Goal: Find specific page/section: Find specific page/section

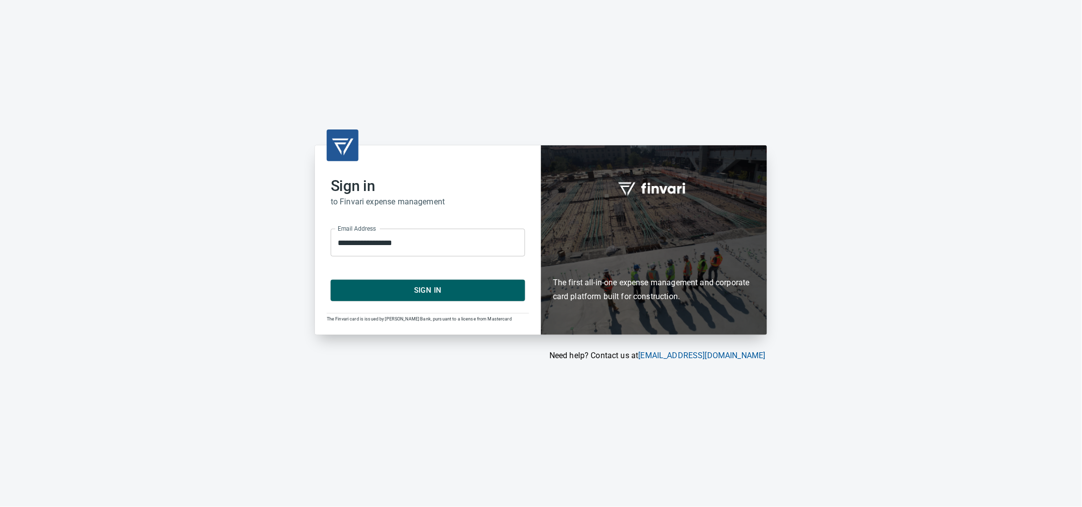
click at [418, 292] on span "Sign In" at bounding box center [428, 290] width 173 height 13
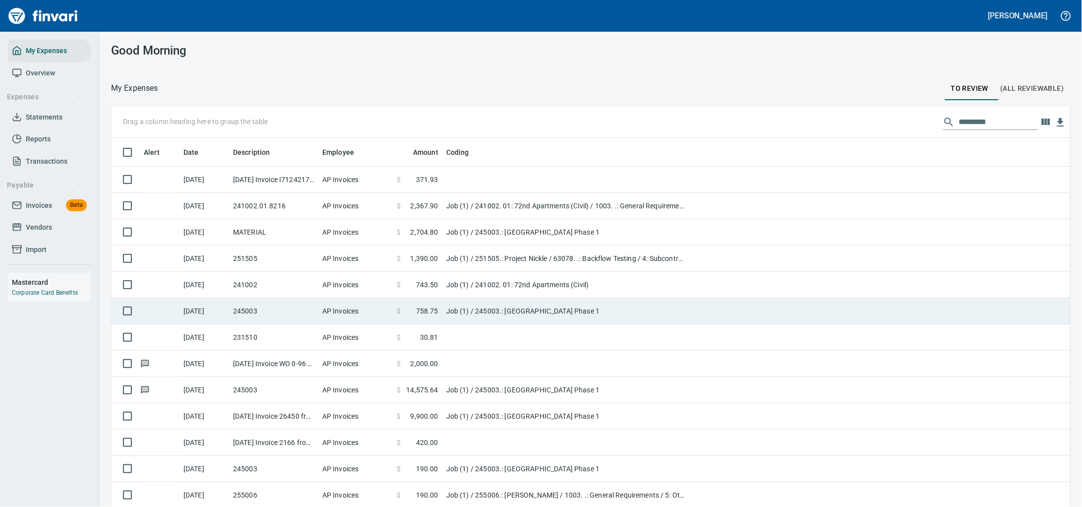
scroll to position [389, 931]
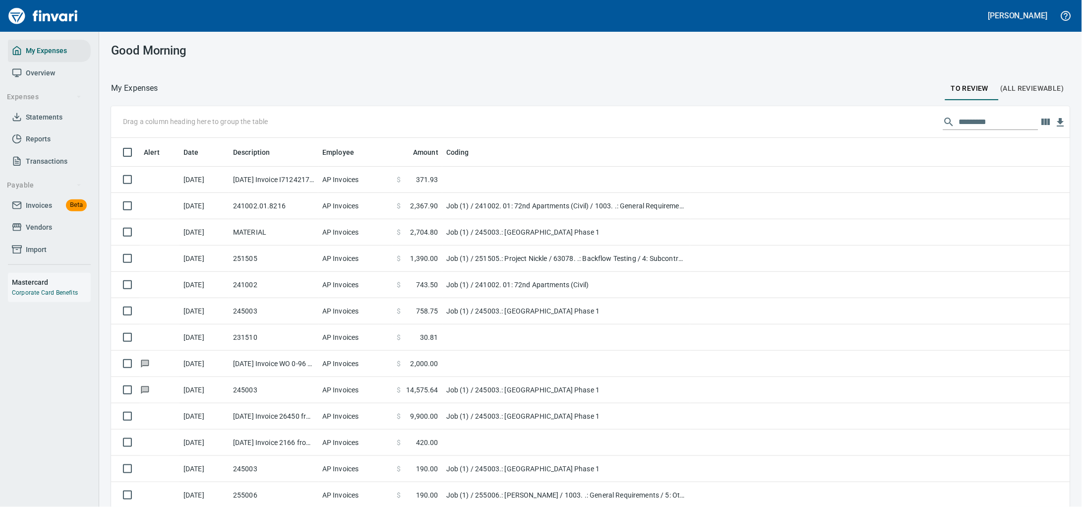
click at [32, 212] on span "Invoices" at bounding box center [39, 205] width 26 height 12
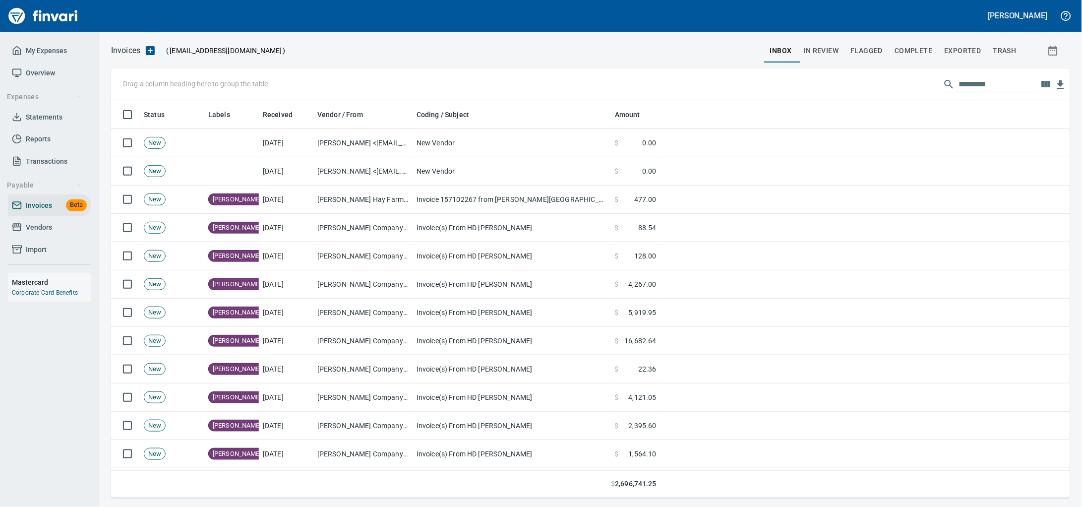
scroll to position [1, 1]
click at [39, 206] on link "Invoices Beta" at bounding box center [49, 205] width 83 height 22
drag, startPoint x: 221, startPoint y: 114, endPoint x: 158, endPoint y: 82, distance: 70.5
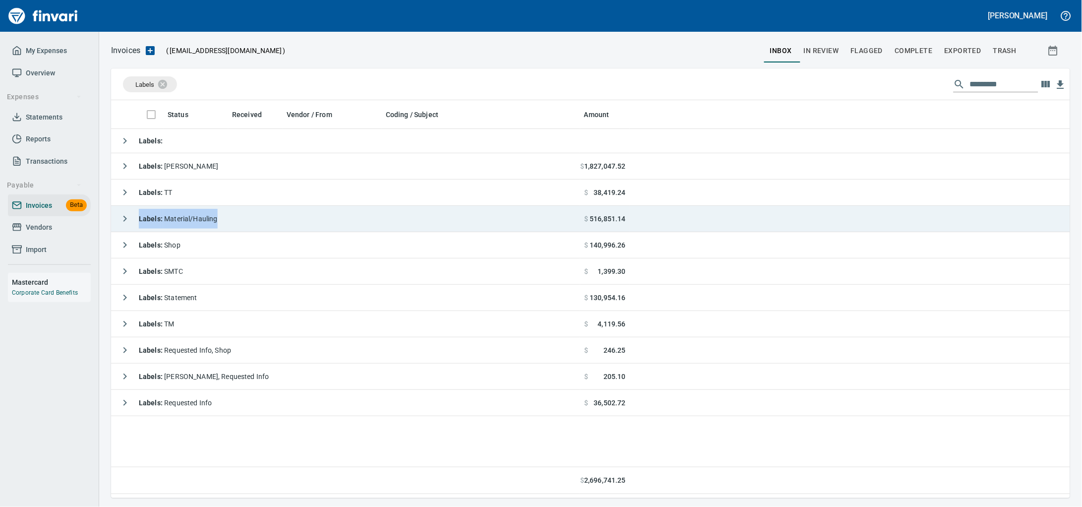
click at [226, 226] on td "Labels : Material/Hauling" at bounding box center [345, 219] width 469 height 26
